Goal: Task Accomplishment & Management: Manage account settings

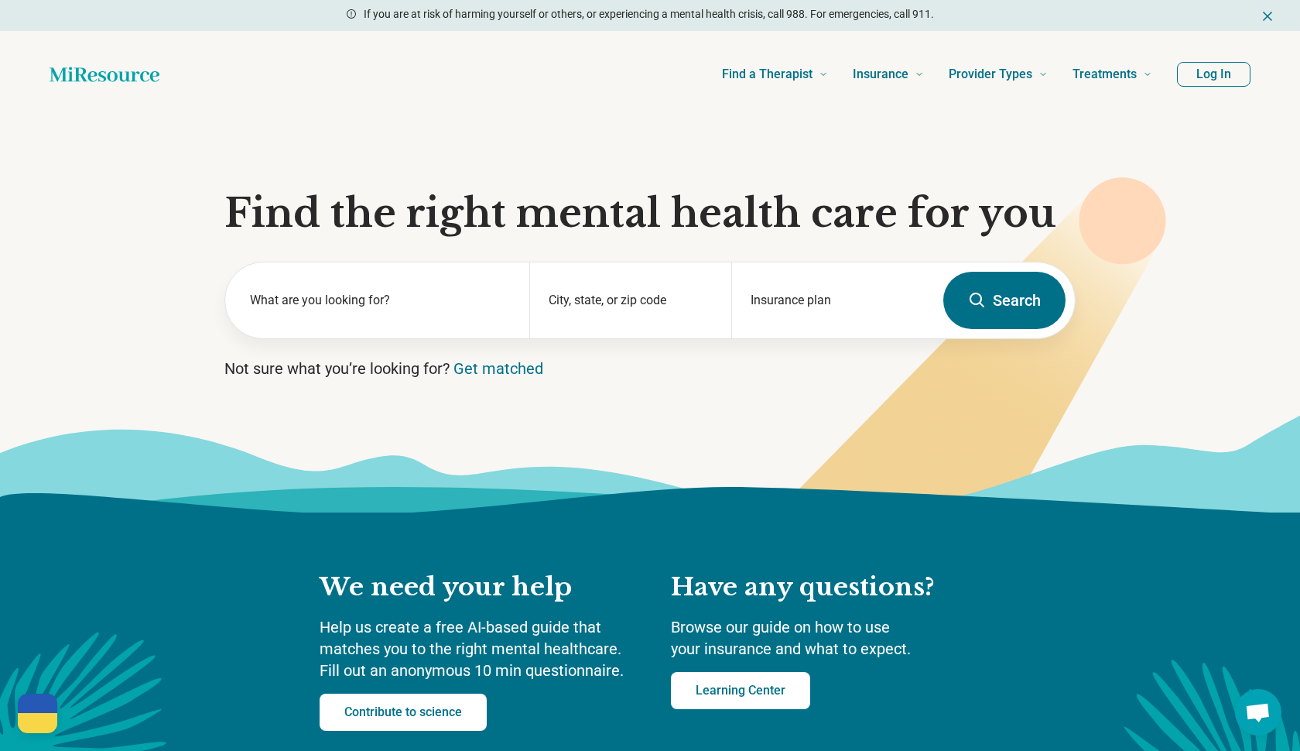
click at [1202, 73] on button "Log In" at bounding box center [1214, 74] width 74 height 25
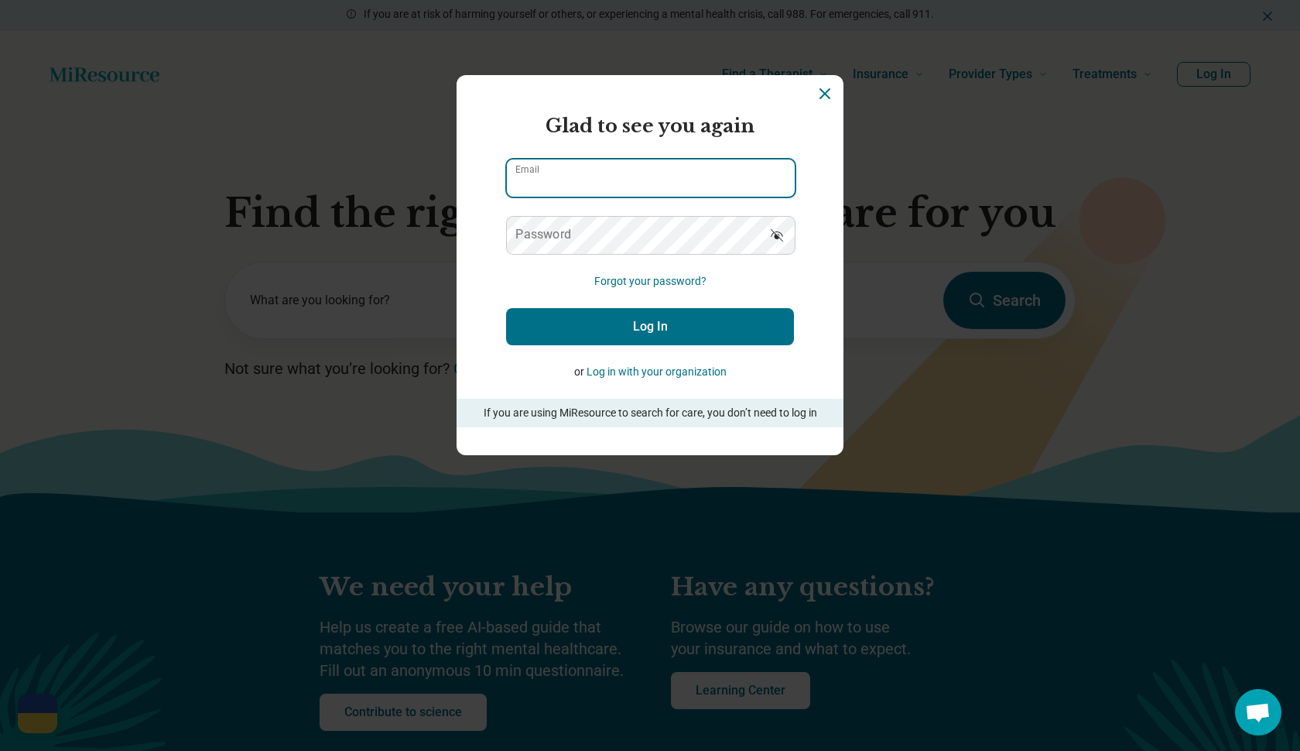
type input "**********"
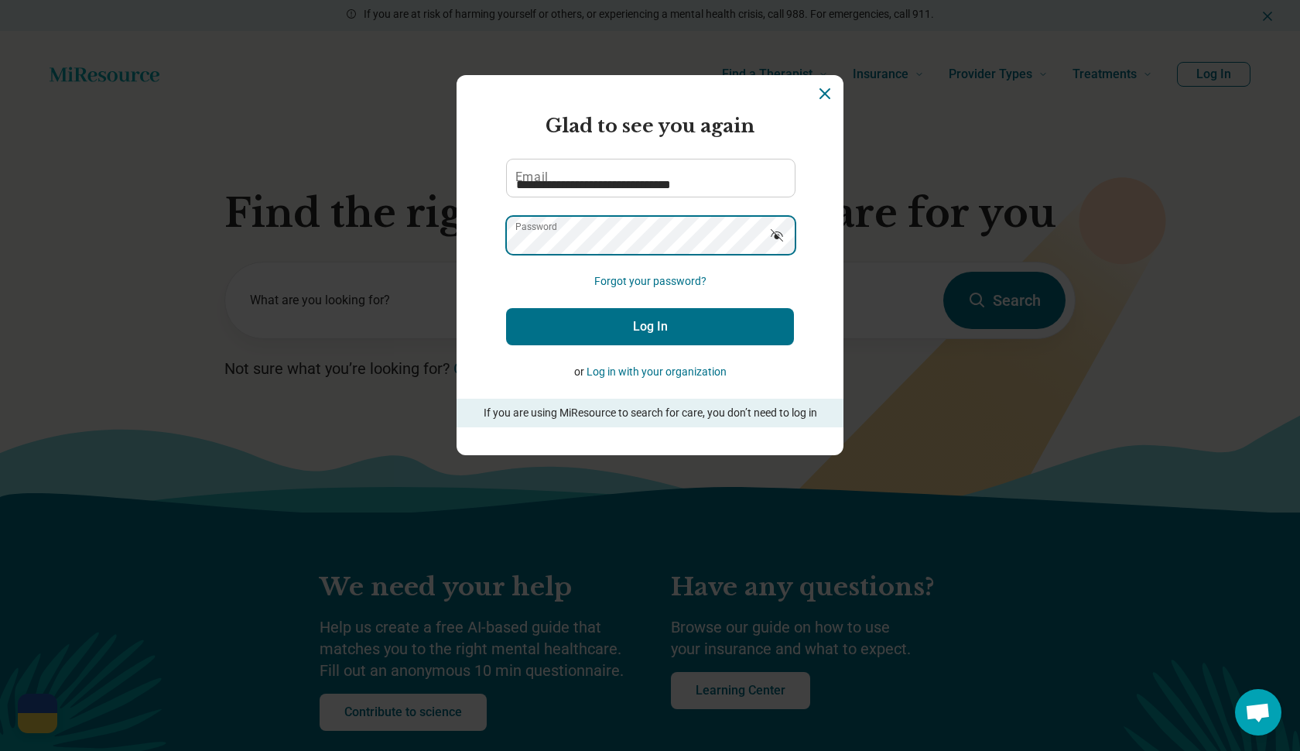
click at [650, 327] on button "Log In" at bounding box center [650, 326] width 288 height 37
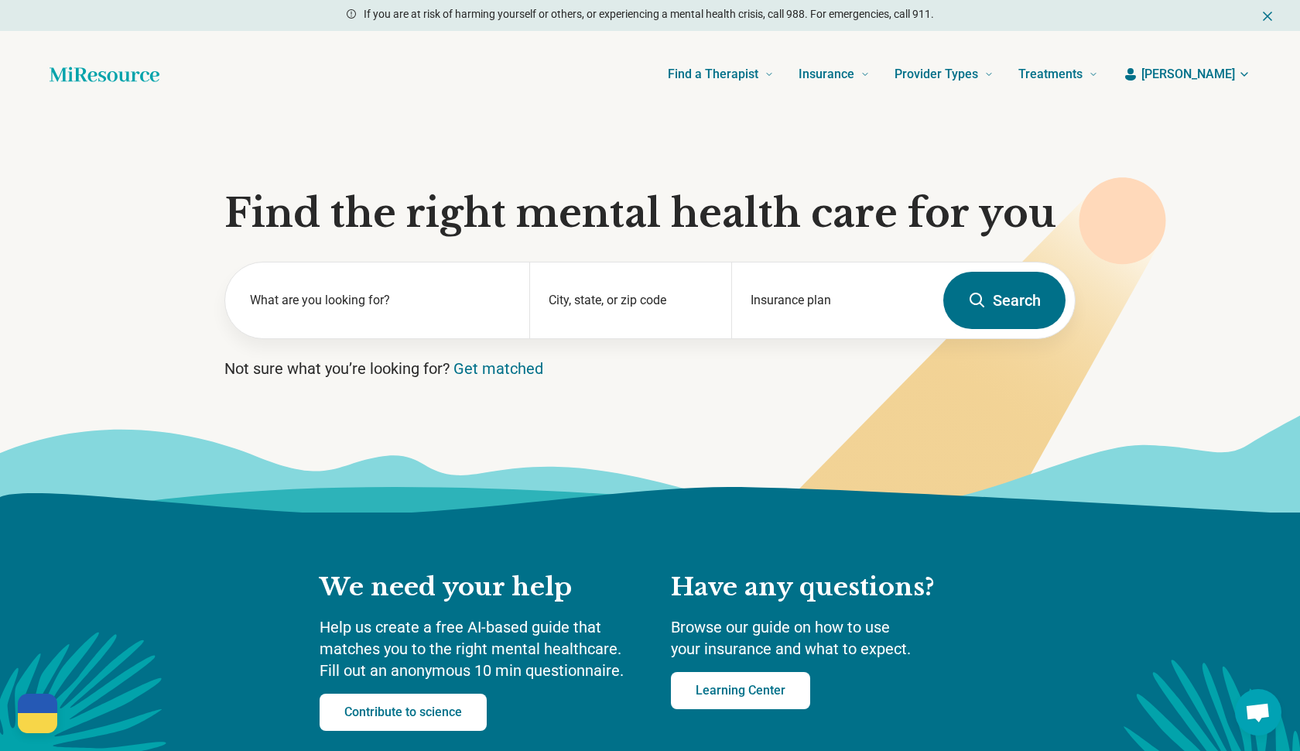
click at [1224, 71] on span "[PERSON_NAME]" at bounding box center [1188, 74] width 94 height 19
click at [1206, 122] on link "My dashboard" at bounding box center [1198, 120] width 104 height 40
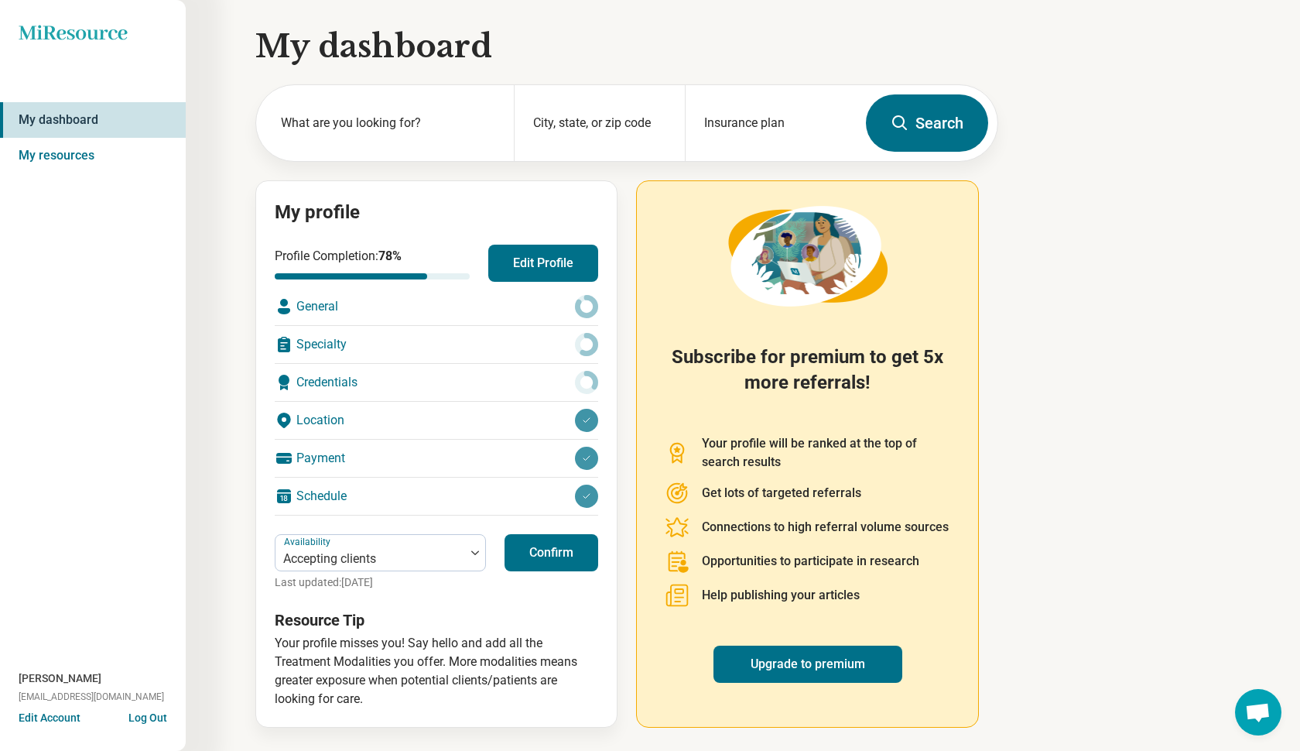
click at [321, 308] on div "General" at bounding box center [436, 306] width 323 height 37
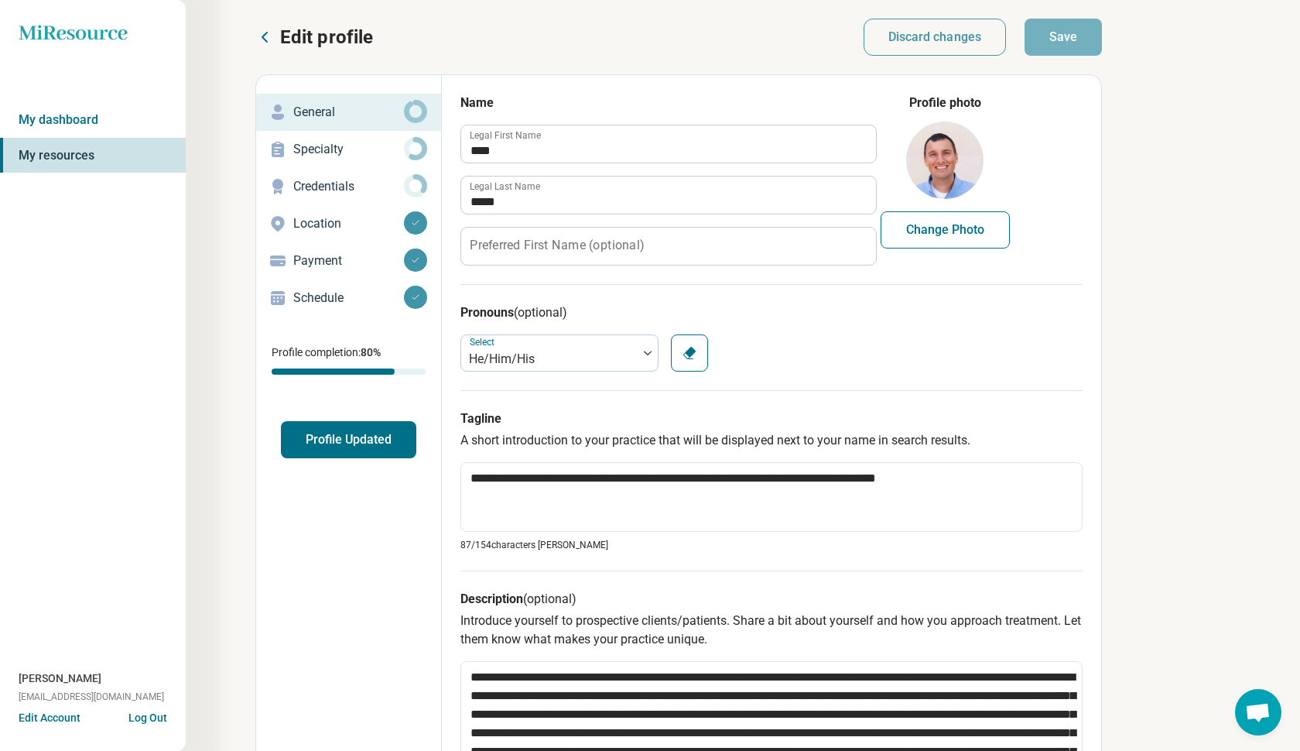
click at [351, 156] on p "Specialty" at bounding box center [348, 149] width 111 height 19
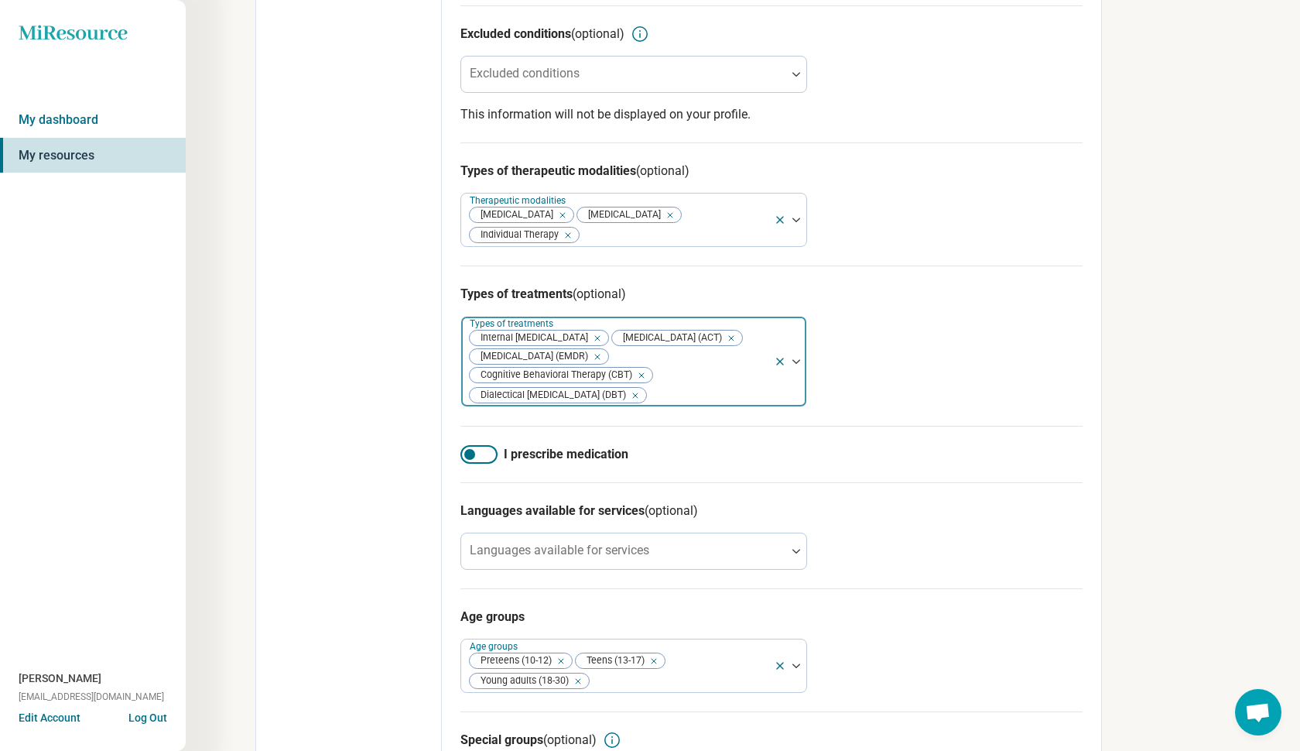
scroll to position [580, 0]
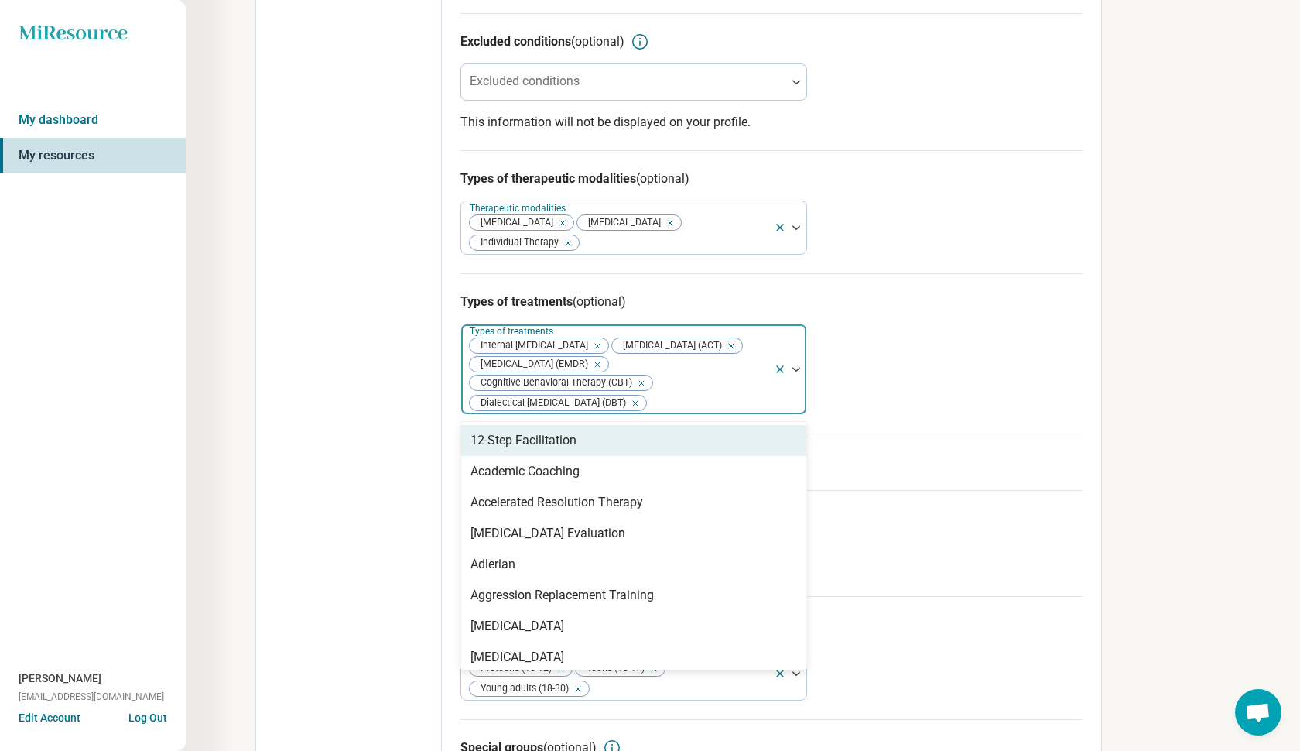
click at [670, 335] on div "Internal [MEDICAL_DATA] [MEDICAL_DATA] (ACT) [MEDICAL_DATA] (EMDR) Cognitive Be…" at bounding box center [617, 369] width 313 height 90
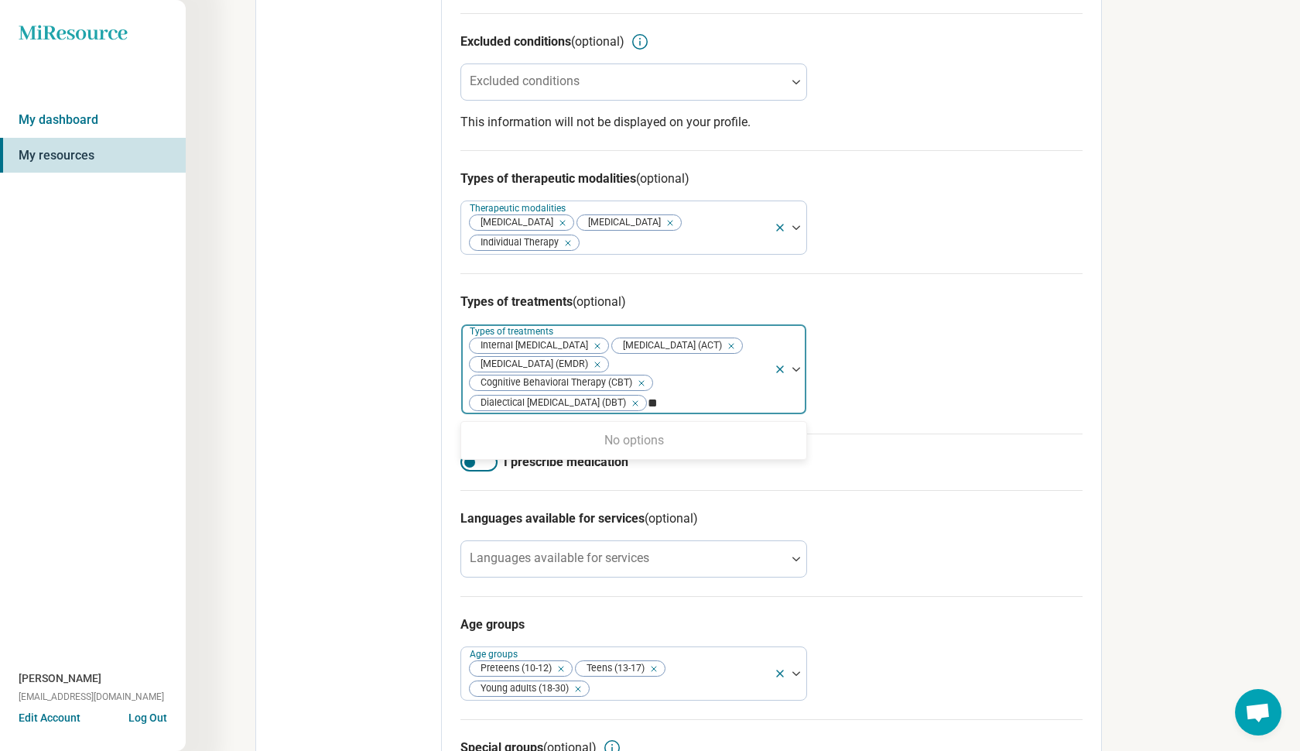
type input "*"
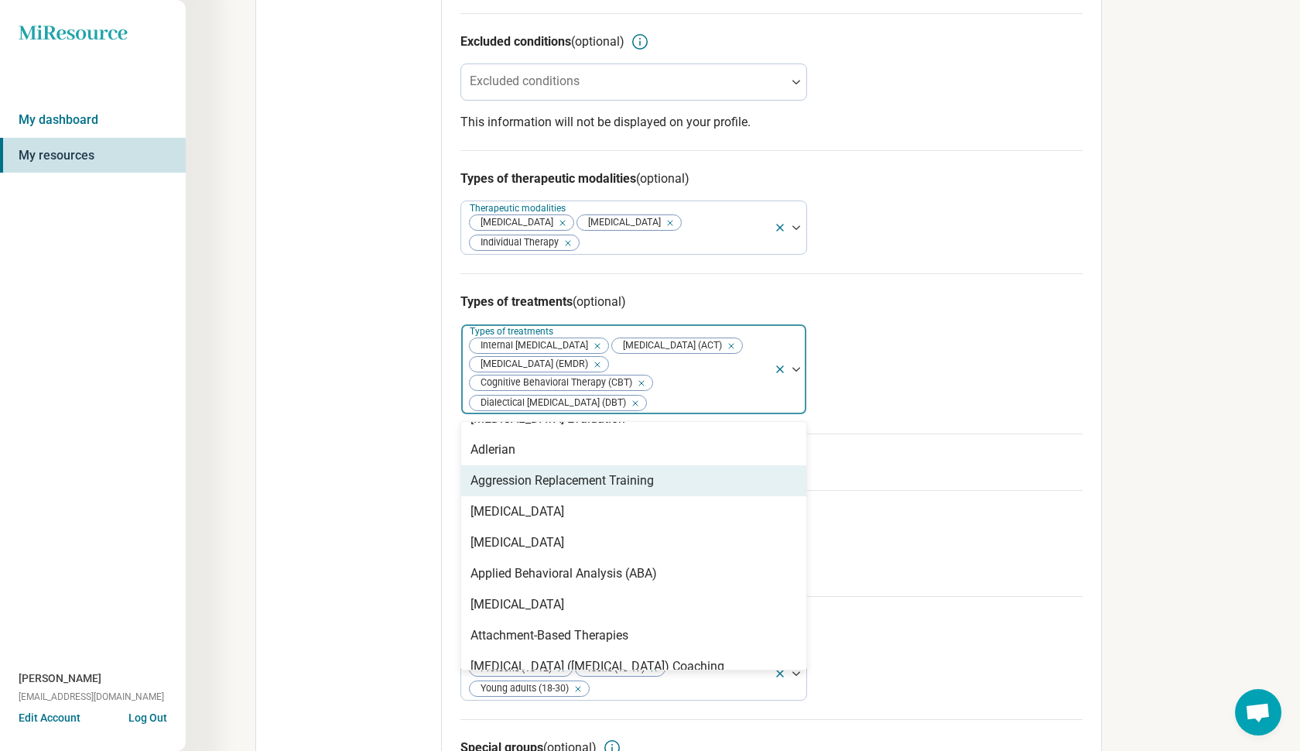
scroll to position [122, 0]
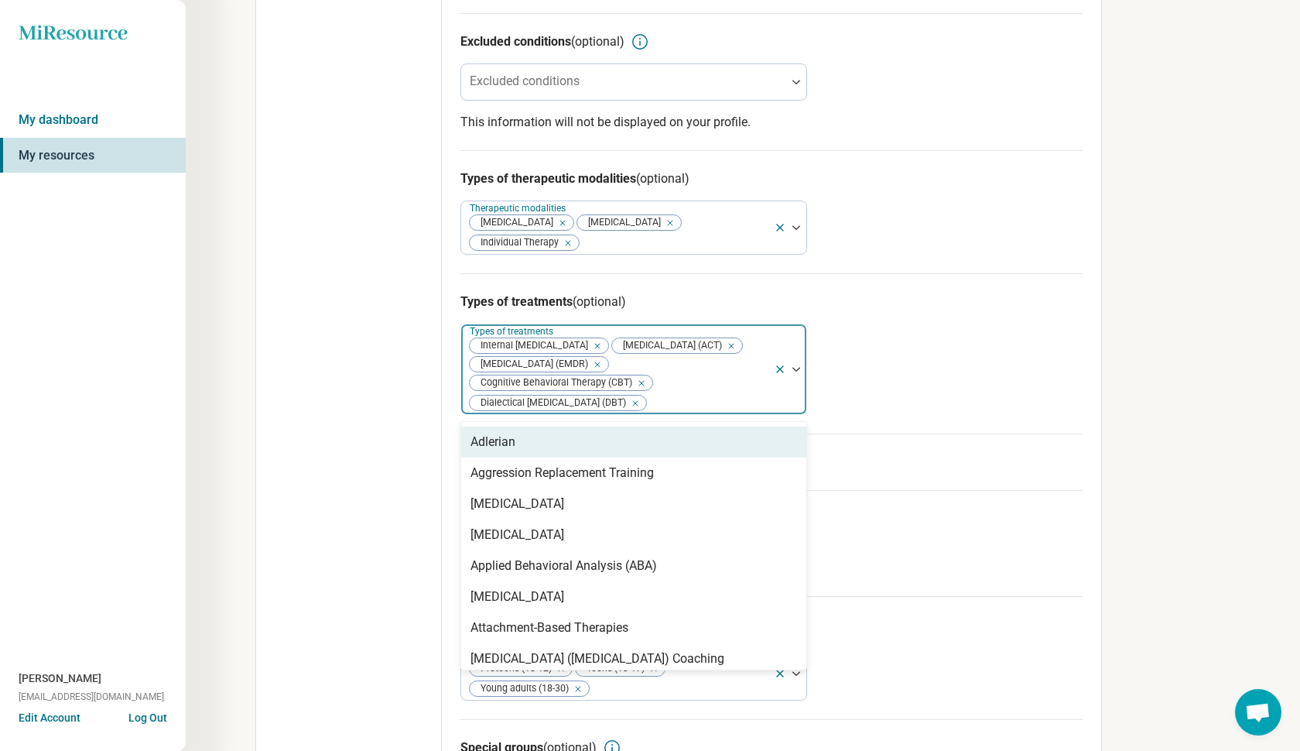
click at [931, 433] on div "Types of treatments (optional) Adlerian, 5 of 99. 99 results available. Use Up …" at bounding box center [771, 353] width 622 height 160
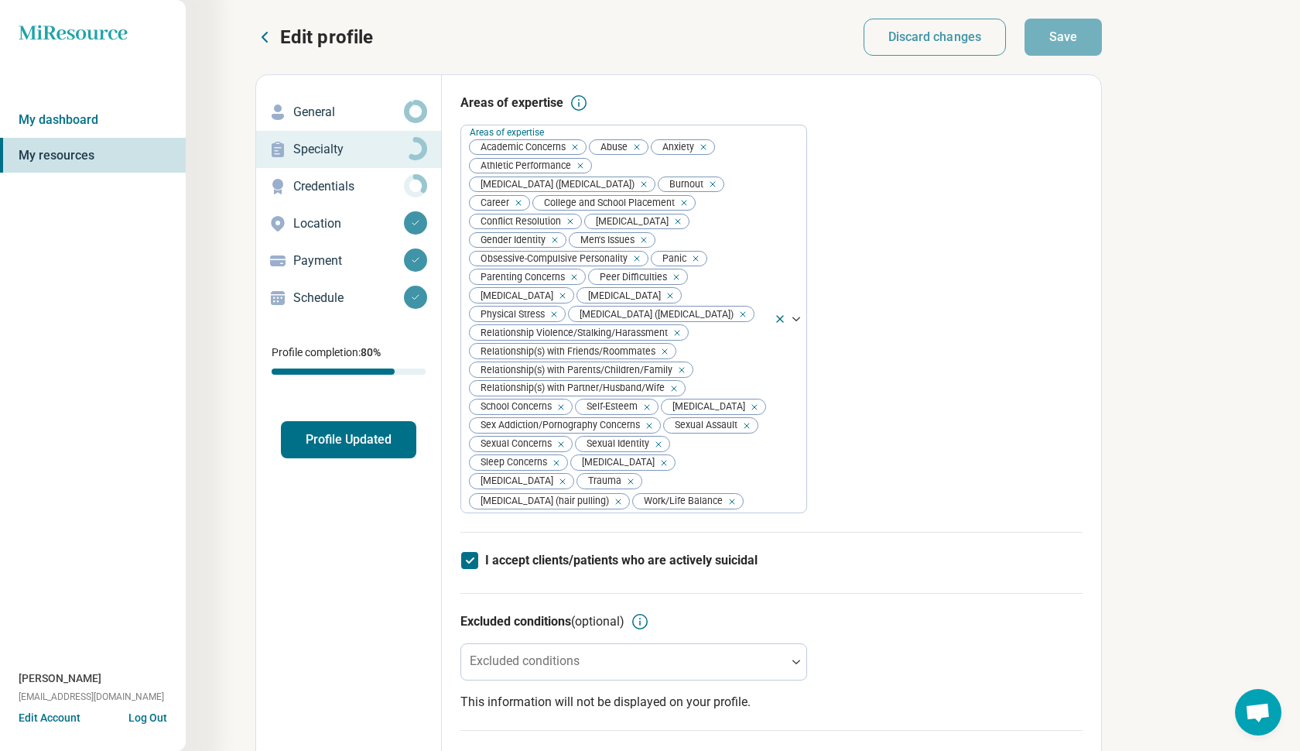
scroll to position [0, 0]
click at [347, 189] on p "Credentials" at bounding box center [348, 186] width 111 height 19
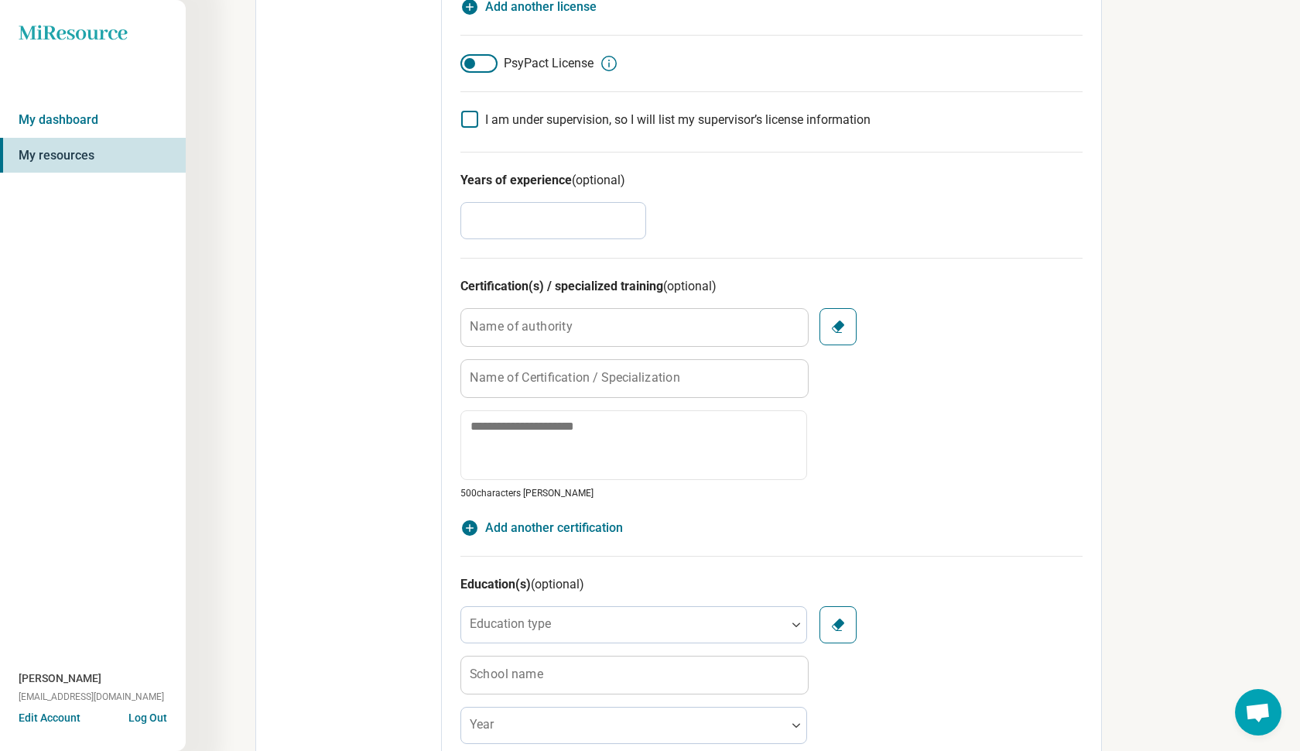
scroll to position [485, 0]
click at [519, 217] on input "*" at bounding box center [553, 218] width 186 height 37
type textarea "*"
type input "*"
click at [693, 258] on div "Certification(s) / specialized training (optional) Name of authority Name of Ce…" at bounding box center [771, 405] width 622 height 298
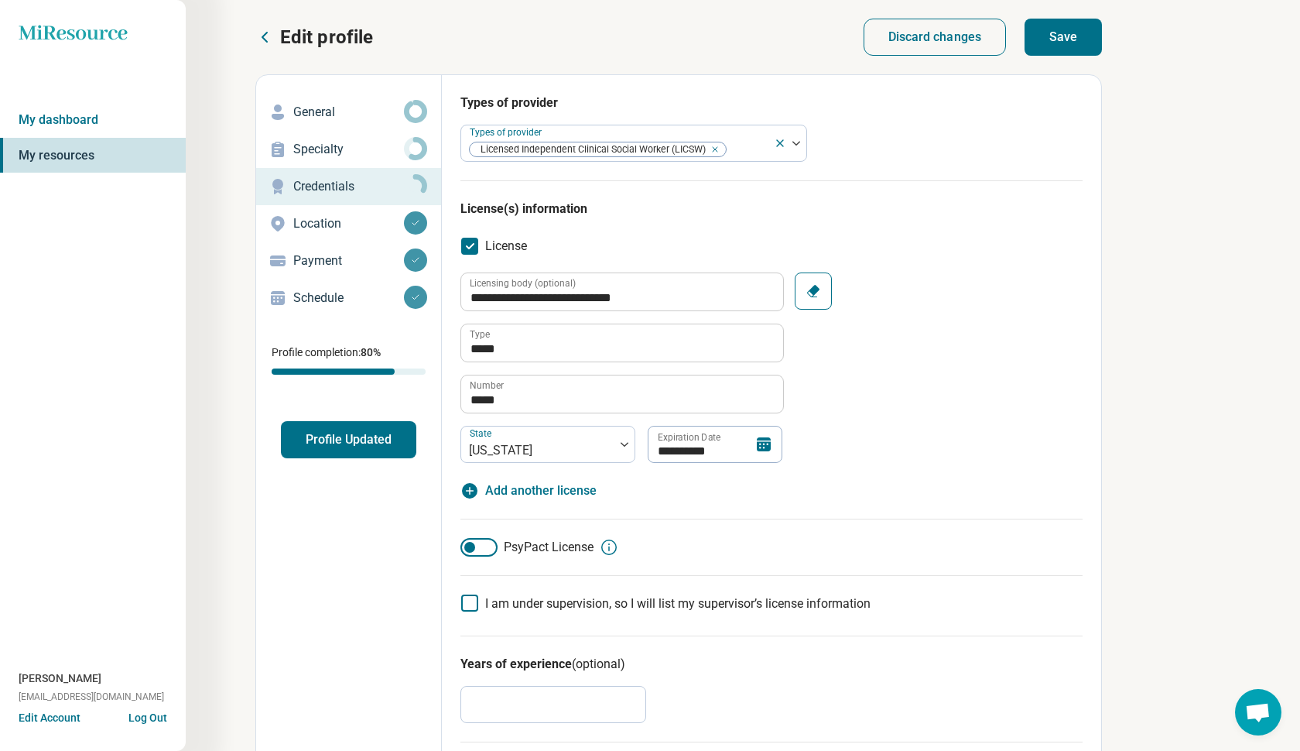
scroll to position [0, 0]
